Goal: Information Seeking & Learning: Find specific fact

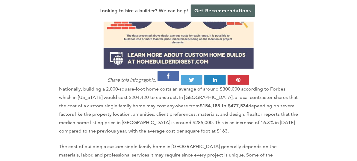
scroll to position [6, 0]
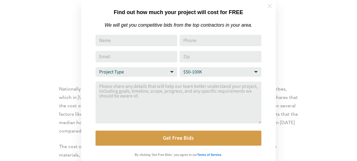
click at [271, 7] on icon at bounding box center [270, 6] width 4 height 4
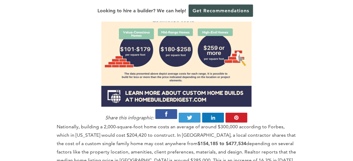
scroll to position [689, 0]
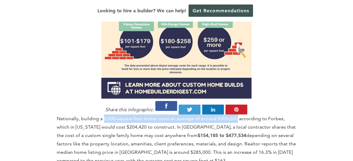
drag, startPoint x: 103, startPoint y: 79, endPoint x: 236, endPoint y: 77, distance: 133.0
click at [236, 114] on p "Nationally, building a 2,000-square-foot home costs an average of around $300,0…" at bounding box center [176, 139] width 239 height 50
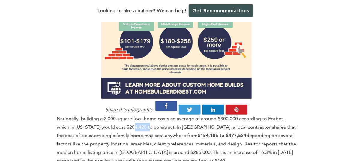
drag, startPoint x: 133, startPoint y: 87, endPoint x: 151, endPoint y: 87, distance: 17.7
click at [151, 114] on p "Nationally, building a 2,000-square-foot home costs an average of around $300,0…" at bounding box center [176, 139] width 239 height 50
click at [134, 114] on p "Nationally, building a 2,000-square-foot home costs an average of around $300,0…" at bounding box center [176, 139] width 239 height 50
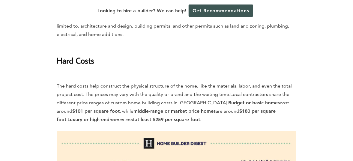
scroll to position [839, 0]
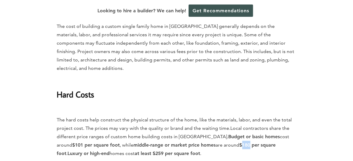
drag, startPoint x: 218, startPoint y: 97, endPoint x: 225, endPoint y: 96, distance: 7.5
click at [225, 142] on strong "$180 per square foot" at bounding box center [166, 149] width 219 height 14
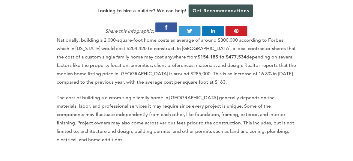
scroll to position [749, 0]
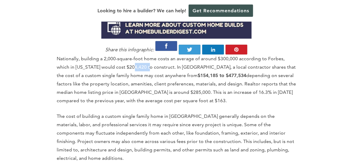
drag, startPoint x: 133, startPoint y: 27, endPoint x: 151, endPoint y: 27, distance: 18.0
click at [151, 55] on p "Nationally, building a 2,000-square-foot home costs an average of around $300,0…" at bounding box center [176, 80] width 239 height 50
drag, startPoint x: 151, startPoint y: 27, endPoint x: 142, endPoint y: 28, distance: 9.4
copy p "204,420"
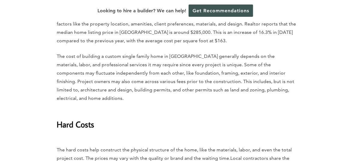
scroll to position [839, 0]
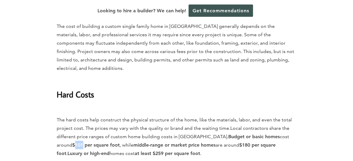
drag, startPoint x: 285, startPoint y: 89, endPoint x: 292, endPoint y: 88, distance: 7.2
click at [120, 142] on strong "$101 per square foot" at bounding box center [96, 145] width 47 height 6
copy strong "101"
drag, startPoint x: 218, startPoint y: 97, endPoint x: 225, endPoint y: 97, distance: 7.8
click at [225, 142] on strong "$180 per square foot" at bounding box center [166, 149] width 219 height 14
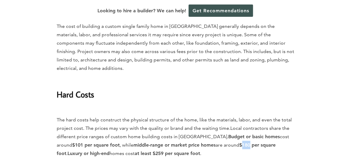
copy strong "180"
drag, startPoint x: 125, startPoint y: 106, endPoint x: 132, endPoint y: 106, distance: 6.6
click at [135, 150] on strong "at least $259 per square foot" at bounding box center [167, 153] width 65 height 6
copy strong "259"
drag, startPoint x: 201, startPoint y: 89, endPoint x: 252, endPoint y: 89, distance: 50.9
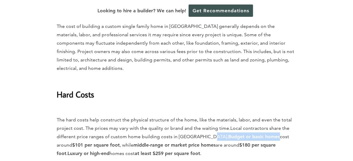
click at [252, 107] on p "The hard costs help construct the physical structure of the home, like the mate…" at bounding box center [176, 132] width 239 height 50
drag, startPoint x: 252, startPoint y: 89, endPoint x: 243, endPoint y: 89, distance: 9.3
click at [228, 134] on strong "Budget or basic homes" at bounding box center [254, 137] width 52 height 6
drag, startPoint x: 203, startPoint y: 89, endPoint x: 253, endPoint y: 88, distance: 50.0
click at [253, 134] on strong "Budget or basic homes" at bounding box center [254, 137] width 52 height 6
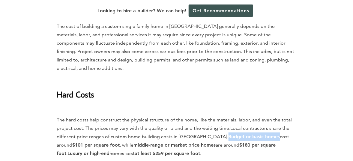
drag, startPoint x: 253, startPoint y: 88, endPoint x: 248, endPoint y: 89, distance: 4.5
copy strong "Budget or basic homes"
drag, startPoint x: 218, startPoint y: 98, endPoint x: 226, endPoint y: 96, distance: 8.5
click at [226, 142] on strong "$180 per square foot" at bounding box center [166, 149] width 219 height 14
drag, startPoint x: 226, startPoint y: 96, endPoint x: 218, endPoint y: 101, distance: 9.5
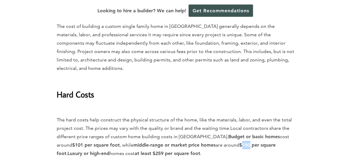
click at [218, 107] on p "The hard costs help construct the physical structure of the home, like the mate…" at bounding box center [176, 132] width 239 height 50
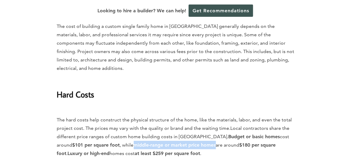
drag, startPoint x: 107, startPoint y: 97, endPoint x: 189, endPoint y: 95, distance: 82.1
click at [189, 107] on p "The hard costs help construct the physical structure of the home, like the mate…" at bounding box center [176, 132] width 239 height 50
drag, startPoint x: 189, startPoint y: 95, endPoint x: 181, endPoint y: 97, distance: 8.4
copy strong "middle-range or market price homes"
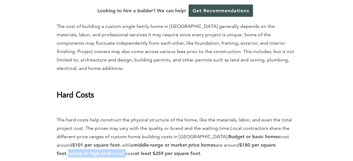
drag, startPoint x: 266, startPoint y: 97, endPoint x: 91, endPoint y: 106, distance: 174.6
click at [91, 107] on p "The hard costs help construct the physical structure of the home, like the mate…" at bounding box center [176, 132] width 239 height 50
drag, startPoint x: 91, startPoint y: 106, endPoint x: 81, endPoint y: 107, distance: 10.2
copy p "Luxury or high-end homes"
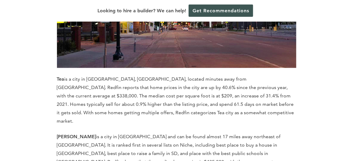
scroll to position [1738, 0]
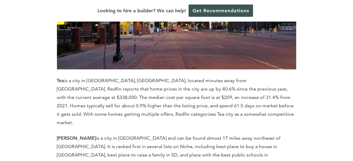
drag, startPoint x: 140, startPoint y: 106, endPoint x: 145, endPoint y: 106, distance: 5.4
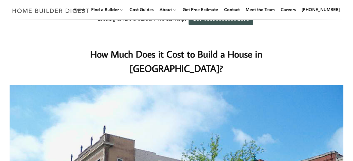
scroll to position [0, 0]
